Goal: Information Seeking & Learning: Learn about a topic

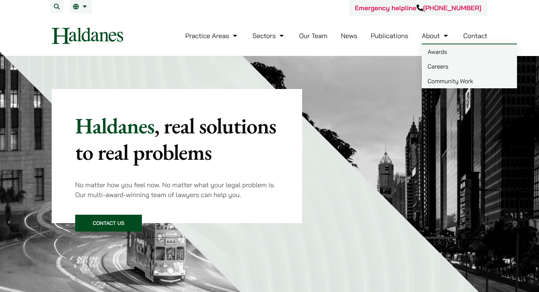
click at [434, 63] on link "Careers" at bounding box center [469, 66] width 95 height 15
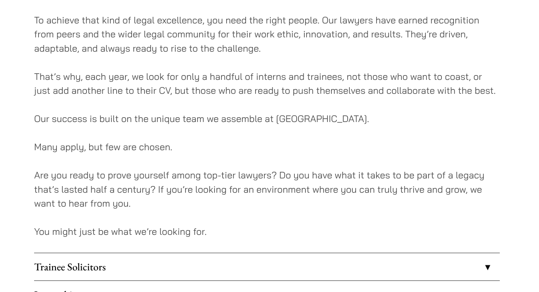
scroll to position [422, 0]
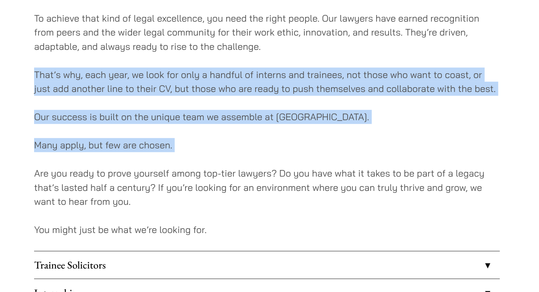
drag, startPoint x: 52, startPoint y: 140, endPoint x: 205, endPoint y: 200, distance: 164.2
click at [205, 200] on div "At Haldanes, we’ve learned over 50 years what it takes to build a law firm that…" at bounding box center [215, 30] width 327 height 663
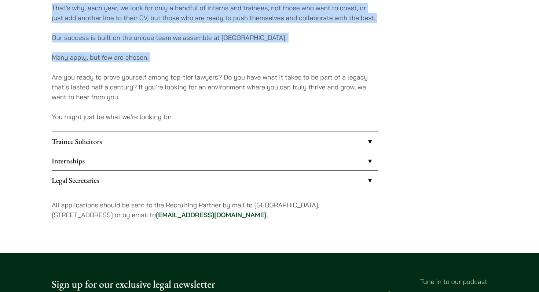
scroll to position [560, 0]
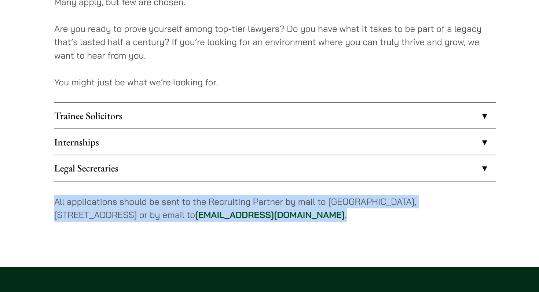
drag, startPoint x: 53, startPoint y: 198, endPoint x: 275, endPoint y: 214, distance: 222.5
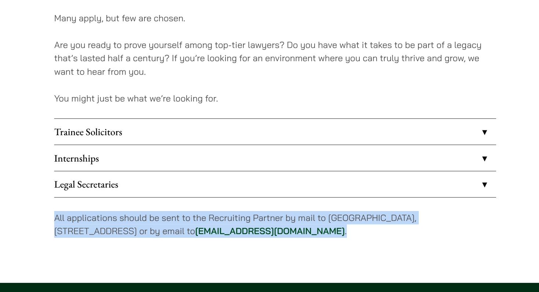
click at [109, 136] on link "Trainee Solicitors" at bounding box center [215, 135] width 327 height 19
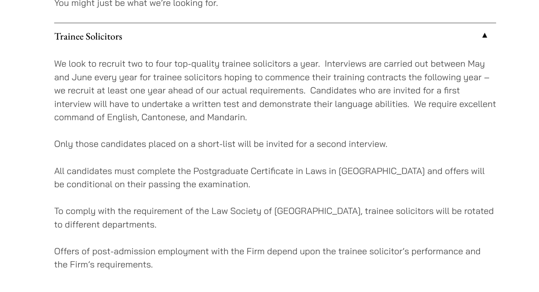
scroll to position [594, 0]
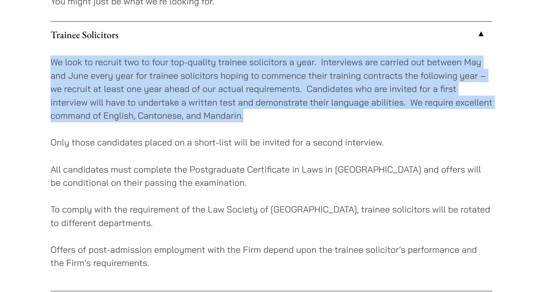
drag, startPoint x: 50, startPoint y: 122, endPoint x: 212, endPoint y: 158, distance: 166.4
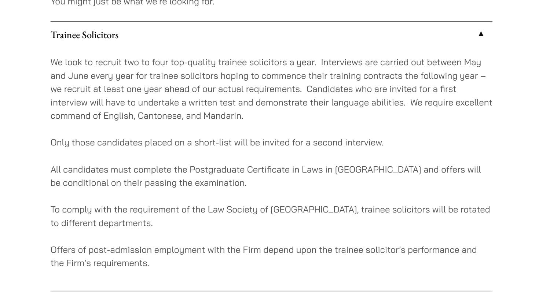
click at [290, 124] on p "We look to recruit two to four top-quality trainee solicitors a year. Interview…" at bounding box center [215, 142] width 327 height 50
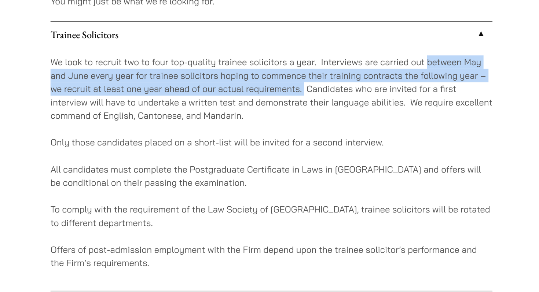
drag, startPoint x: 331, startPoint y: 123, endPoint x: 238, endPoint y: 141, distance: 94.6
click at [238, 141] on p "We look to recruit two to four top-quality trainee solicitors a year. Interview…" at bounding box center [215, 142] width 327 height 50
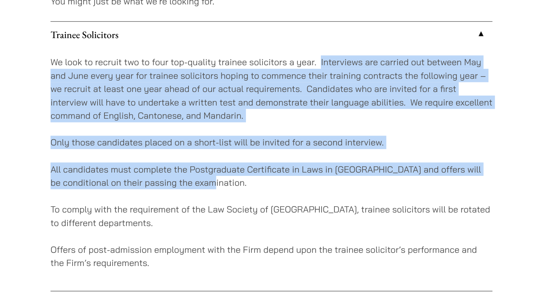
drag, startPoint x: 252, startPoint y: 123, endPoint x: 302, endPoint y: 209, distance: 99.4
click at [302, 209] on div "We look to recruit two to four top-quality trainee solicitors a year. Interview…" at bounding box center [215, 201] width 327 height 180
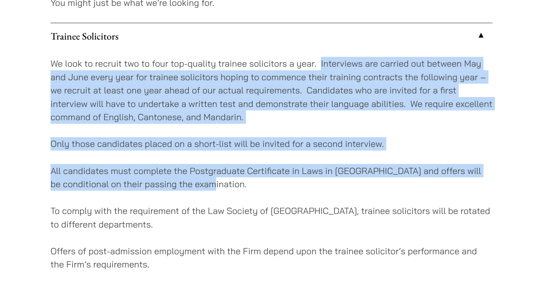
click at [53, 142] on p "We look to recruit two to four top-quality trainee solicitors a year. Interview…" at bounding box center [215, 142] width 327 height 50
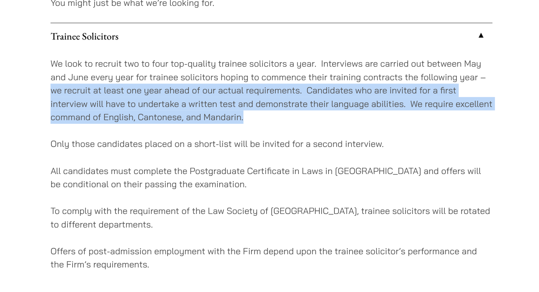
drag, startPoint x: 49, startPoint y: 139, endPoint x: 209, endPoint y: 164, distance: 161.8
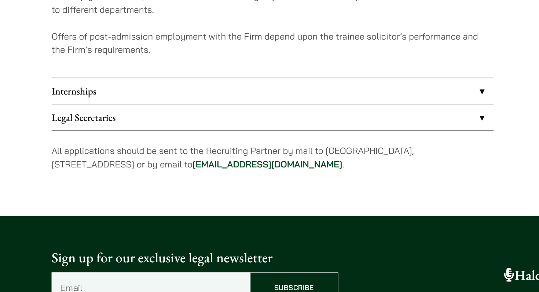
scroll to position [757, 0]
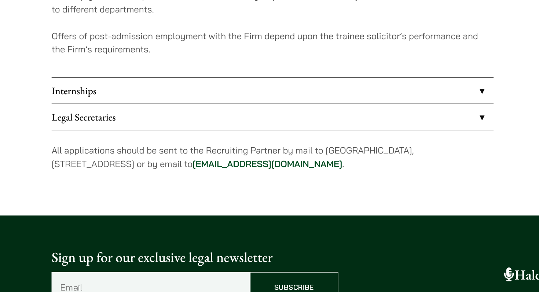
click at [204, 163] on link "Legal Secretaries" at bounding box center [215, 156] width 327 height 19
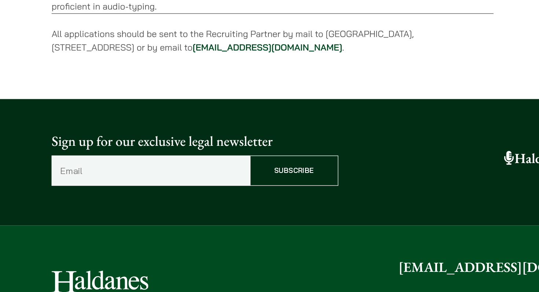
scroll to position [643, 0]
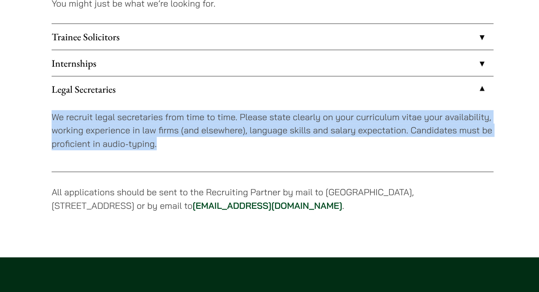
drag, startPoint x: 50, startPoint y: 112, endPoint x: 156, endPoint y: 130, distance: 107.8
click at [158, 68] on link "Internships" at bounding box center [215, 71] width 327 height 19
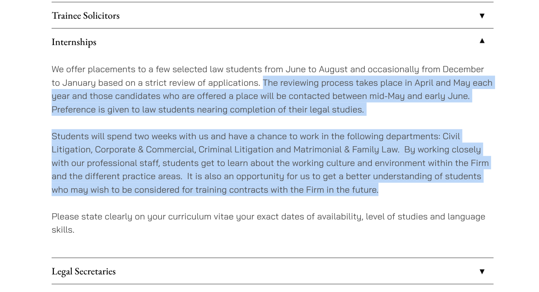
drag, startPoint x: 207, startPoint y: 101, endPoint x: 297, endPoint y: 179, distance: 118.8
click at [297, 179] on div "We offer placements to a few selected law students from June to August and occa…" at bounding box center [215, 156] width 327 height 150
click at [297, 179] on p "Students will spend two weeks with us and have a chance to work in the followin…" at bounding box center [215, 161] width 327 height 50
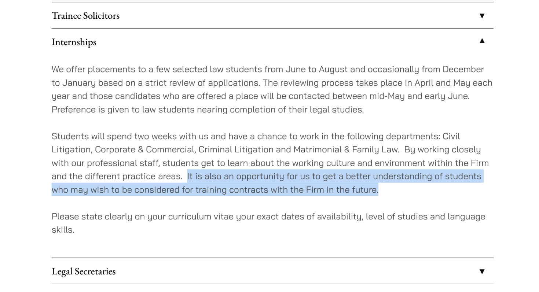
drag, startPoint x: 151, startPoint y: 170, endPoint x: 309, endPoint y: 181, distance: 158.5
click at [309, 181] on p "Students will spend two weeks with us and have a chance to work in the followin…" at bounding box center [215, 161] width 327 height 50
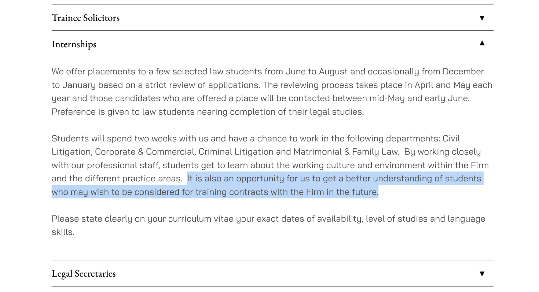
click at [304, 180] on p "Students will spend two weeks with us and have a chance to work in the followin…" at bounding box center [215, 161] width 327 height 50
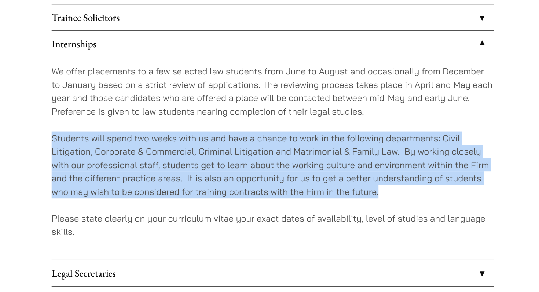
drag, startPoint x: 309, startPoint y: 182, endPoint x: 50, endPoint y: 142, distance: 261.7
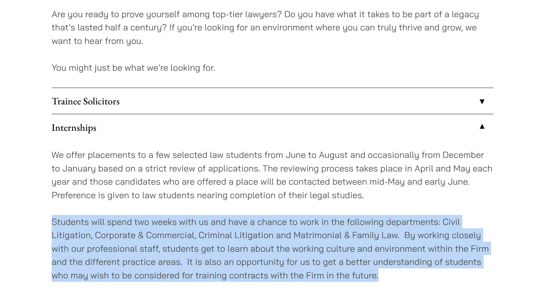
scroll to position [620, 0]
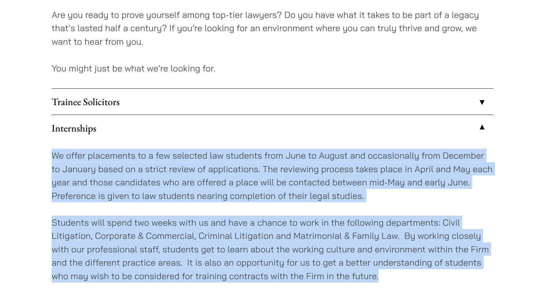
drag, startPoint x: 54, startPoint y: 115, endPoint x: 293, endPoint y: 199, distance: 253.4
click at [295, 200] on div "We offer placements to a few selected law students from June to August and occa…" at bounding box center [215, 179] width 327 height 150
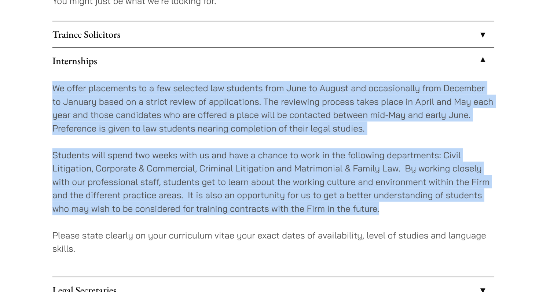
scroll to position [662, 0]
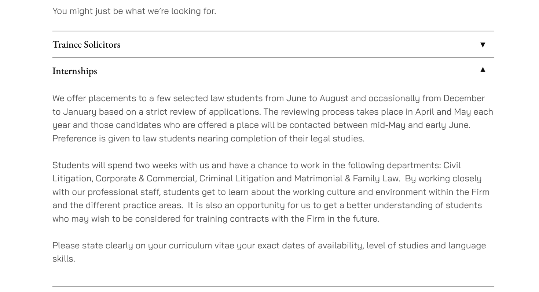
click at [213, 74] on p "We offer placements to a few selected law students from June to August and occa…" at bounding box center [215, 87] width 327 height 40
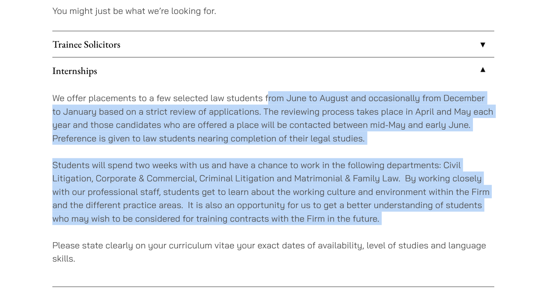
drag, startPoint x: 211, startPoint y: 73, endPoint x: 280, endPoint y: 170, distance: 118.8
click at [280, 170] on div "We offer placements to a few selected law students from June to August and occa…" at bounding box center [215, 137] width 327 height 150
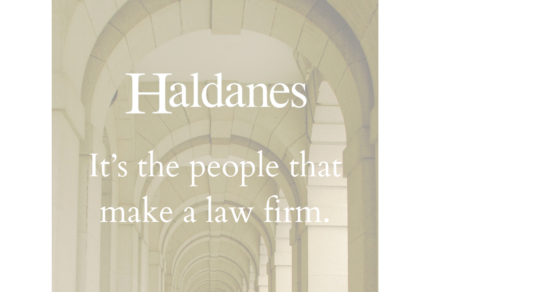
scroll to position [0, 0]
